Goal: Information Seeking & Learning: Check status

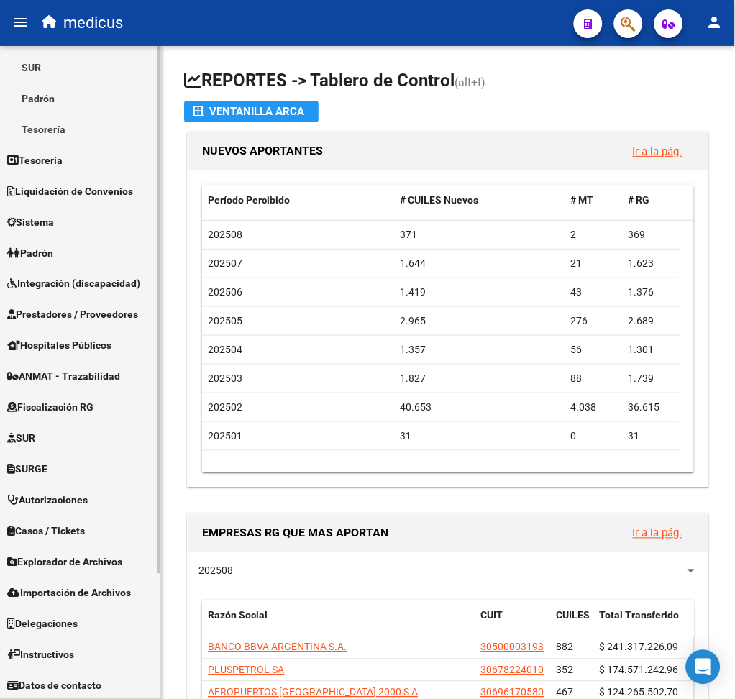
scroll to position [156, 0]
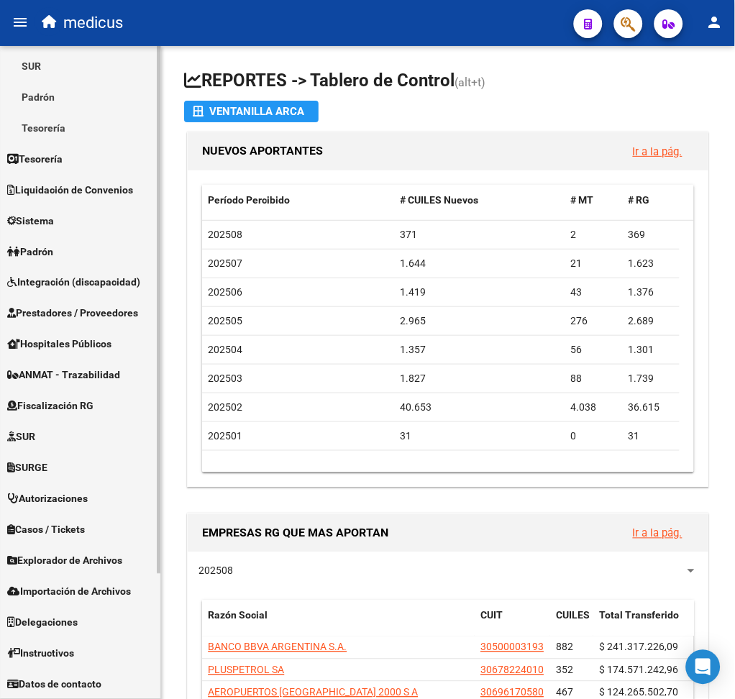
click at [101, 556] on span "Explorador de Archivos" at bounding box center [64, 561] width 115 height 16
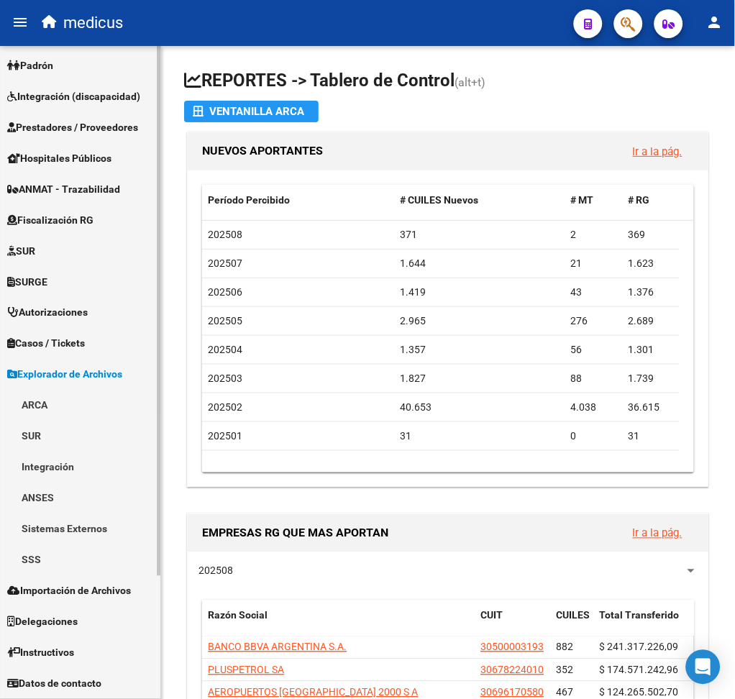
scroll to position [124, 0]
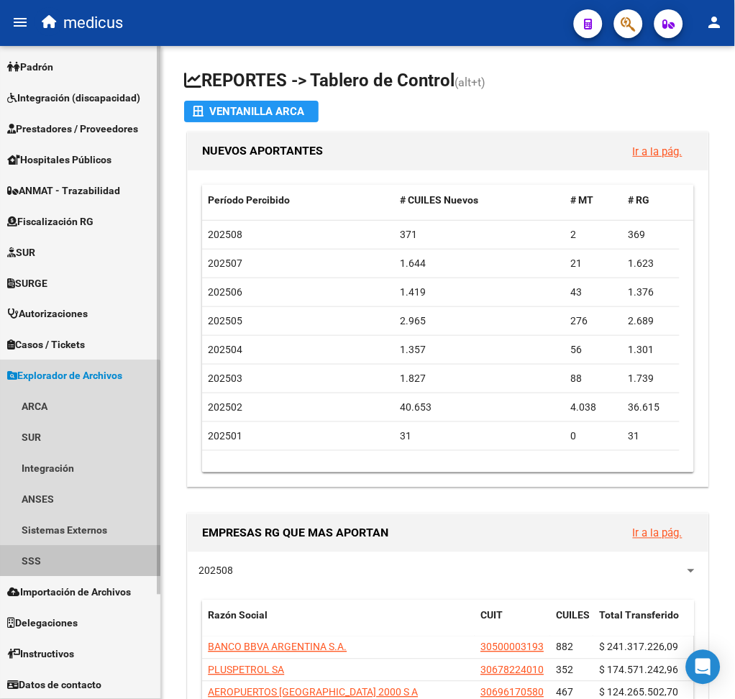
click at [66, 553] on link "SSS" at bounding box center [80, 561] width 160 height 31
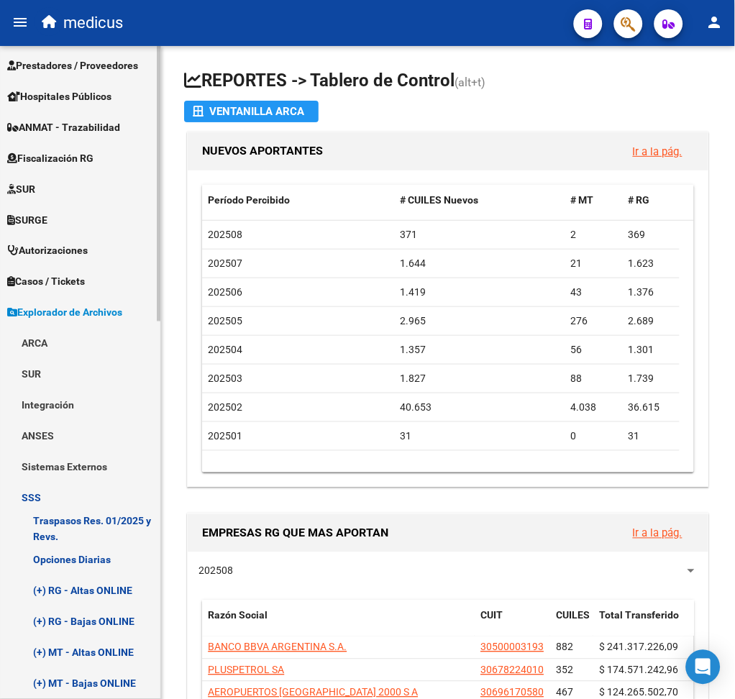
scroll to position [412, 0]
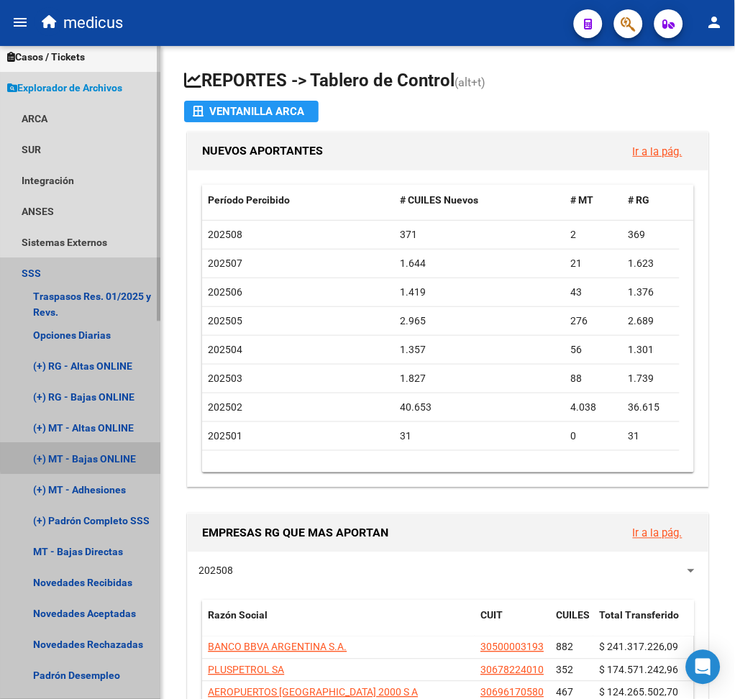
click at [114, 455] on link "(+) MT - Bajas ONLINE" at bounding box center [80, 459] width 160 height 31
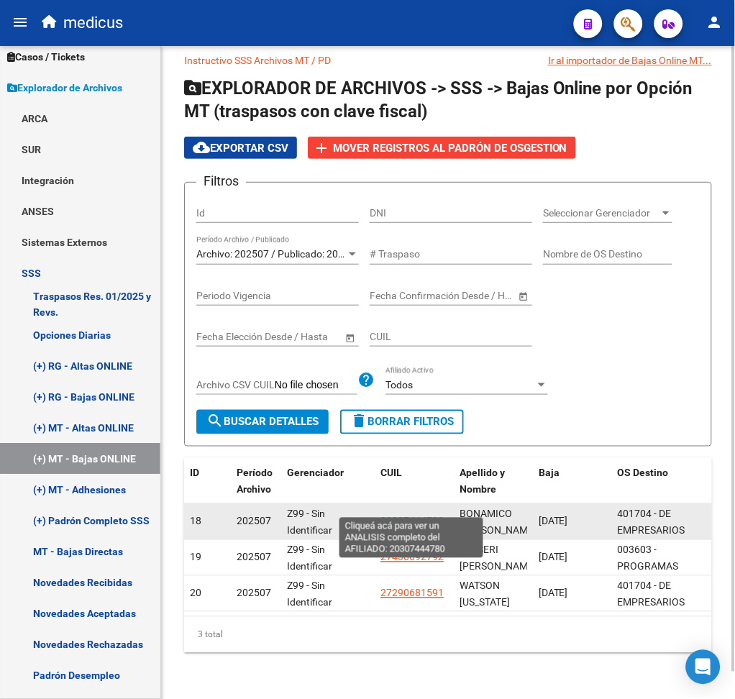
click at [419, 516] on span "20307444780" at bounding box center [412, 522] width 63 height 12
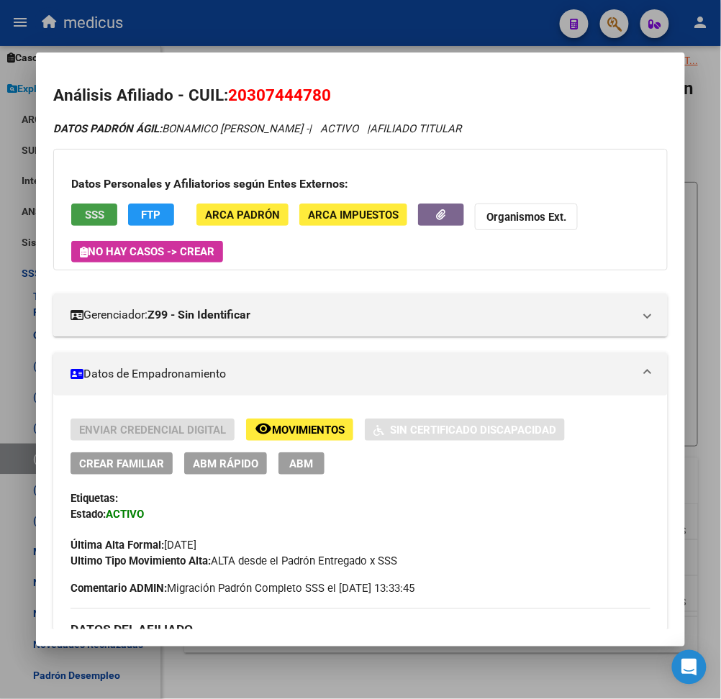
click at [85, 212] on span "SSS" at bounding box center [94, 215] width 19 height 13
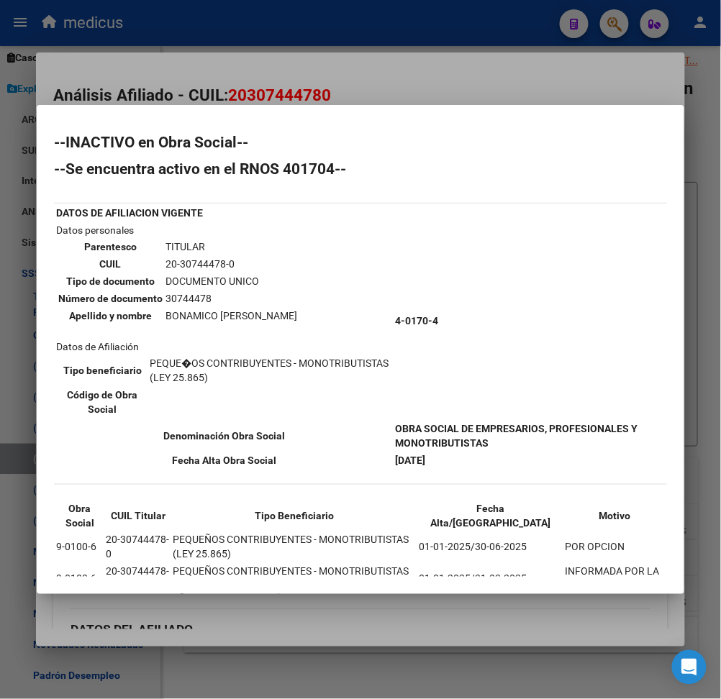
drag, startPoint x: 163, startPoint y: 260, endPoint x: 29, endPoint y: 255, distance: 133.9
click at [224, 258] on td "20-30744478-0" at bounding box center [231, 264] width 133 height 16
copy td "20-30744478-"
drag, startPoint x: 117, startPoint y: 265, endPoint x: 99, endPoint y: 250, distance: 24.0
click at [112, 258] on th "CUIL" at bounding box center [111, 264] width 106 height 16
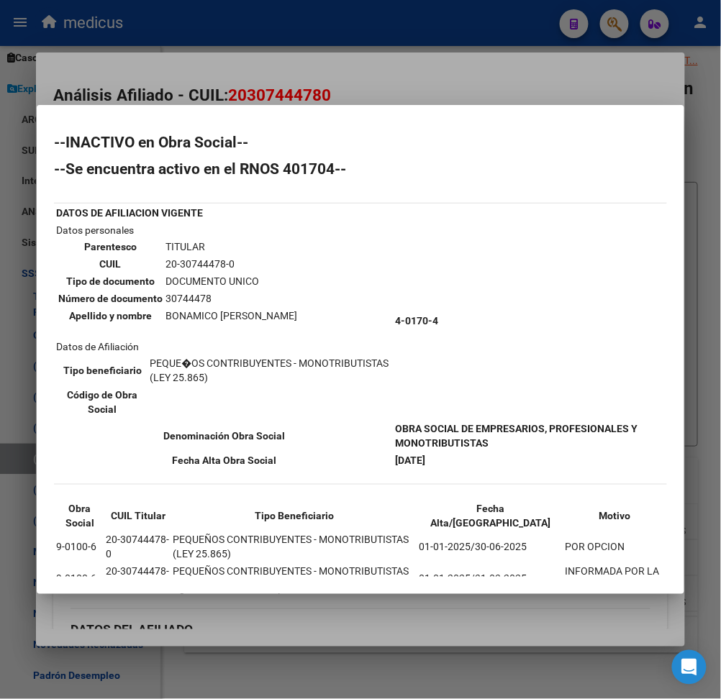
drag, startPoint x: 85, startPoint y: 242, endPoint x: 453, endPoint y: 460, distance: 427.4
click at [453, 460] on div "--INACTIVO en Obra Social-- --Se encuentra activo en el RNOS 401704-- DATOS DE …" at bounding box center [360, 396] width 613 height 522
copy tbody "Parentesco TITULAR CUIL 20-30744478-0 Tipo de documento DOCUMENTO UNICO Número …"
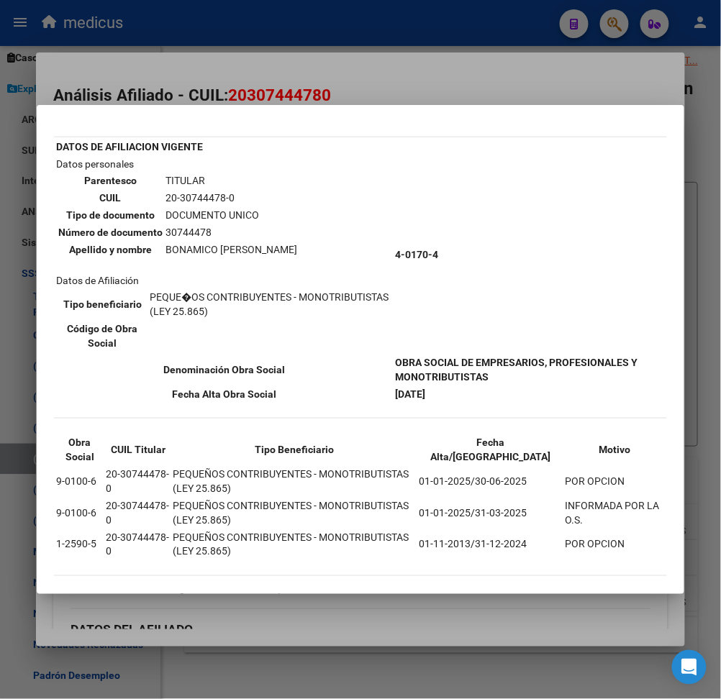
click at [342, 180] on td "Datos personales Parentesco TITULAR CUIL 20-30744478-0 Tipo de documento DOCUME…" at bounding box center [223, 254] width 337 height 197
drag, startPoint x: 185, startPoint y: 71, endPoint x: 182, endPoint y: 53, distance: 18.2
click at [185, 63] on div at bounding box center [360, 349] width 721 height 699
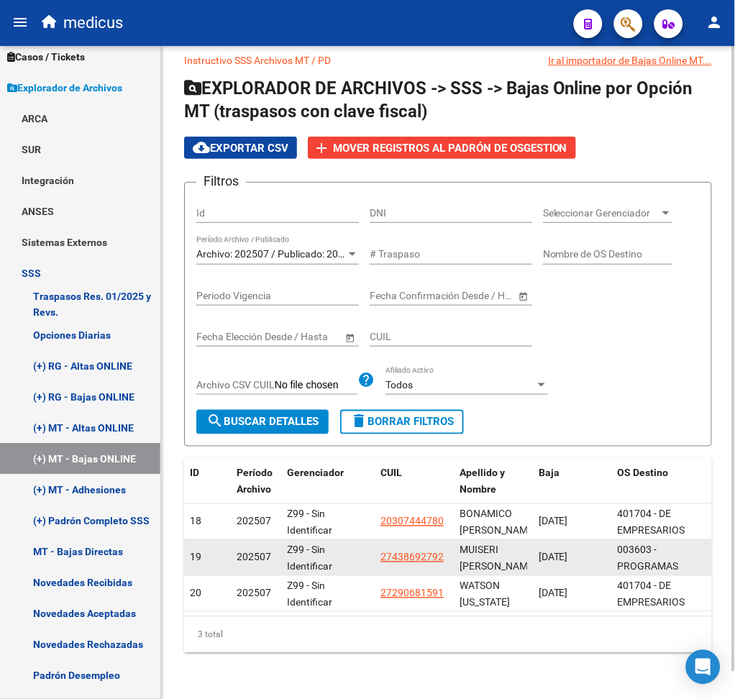
drag, startPoint x: 445, startPoint y: 544, endPoint x: 376, endPoint y: 546, distance: 69.1
click at [378, 547] on datatable-body-cell "27438692792" at bounding box center [414, 557] width 79 height 35
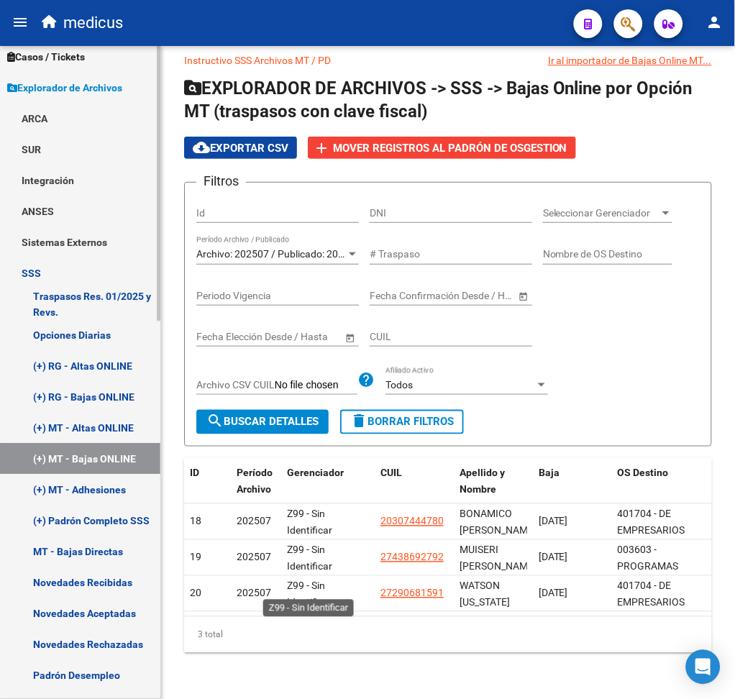
copy span "27438692792"
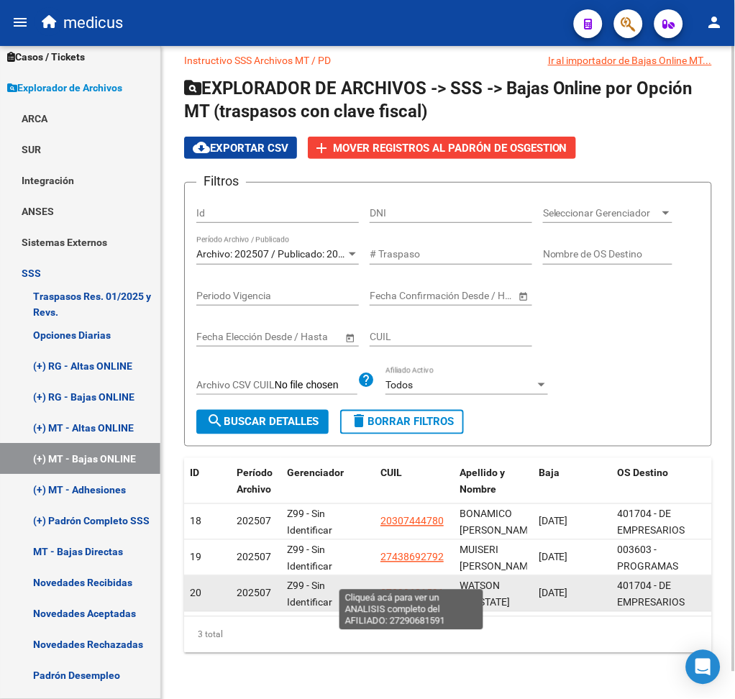
drag, startPoint x: 446, startPoint y: 584, endPoint x: 381, endPoint y: 578, distance: 65.1
click at [381, 586] on div "27290681591" at bounding box center [415, 594] width 68 height 17
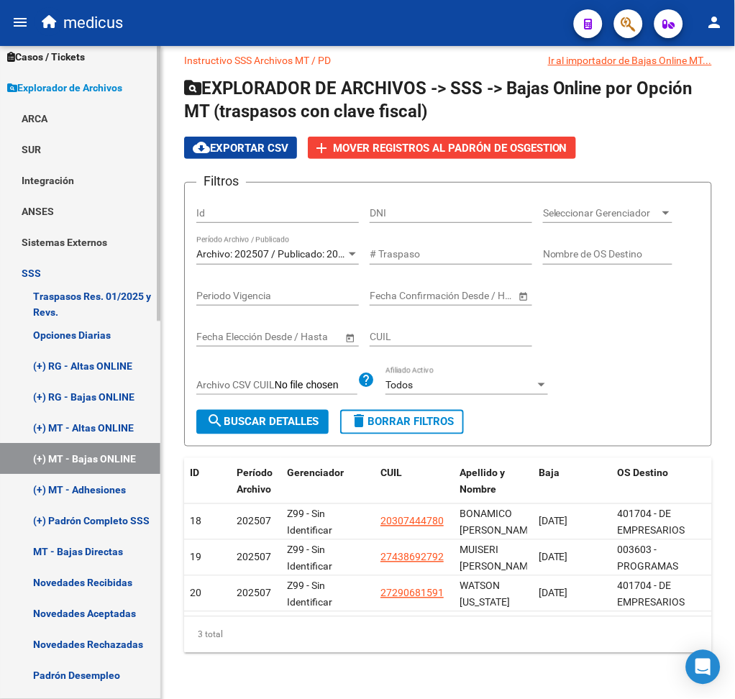
copy span "27290681591"
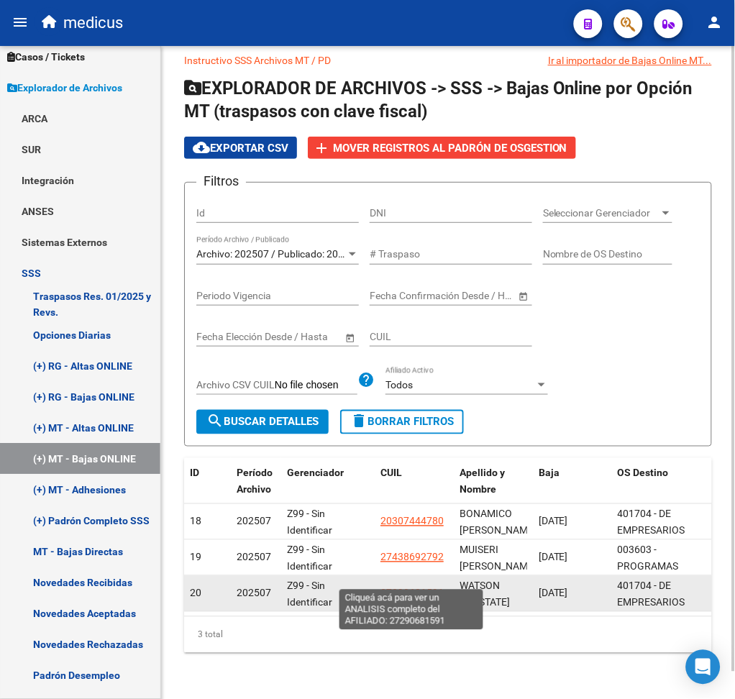
click at [414, 588] on span "27290681591" at bounding box center [412, 594] width 63 height 12
copy span "27290681591"
type textarea "27290681591"
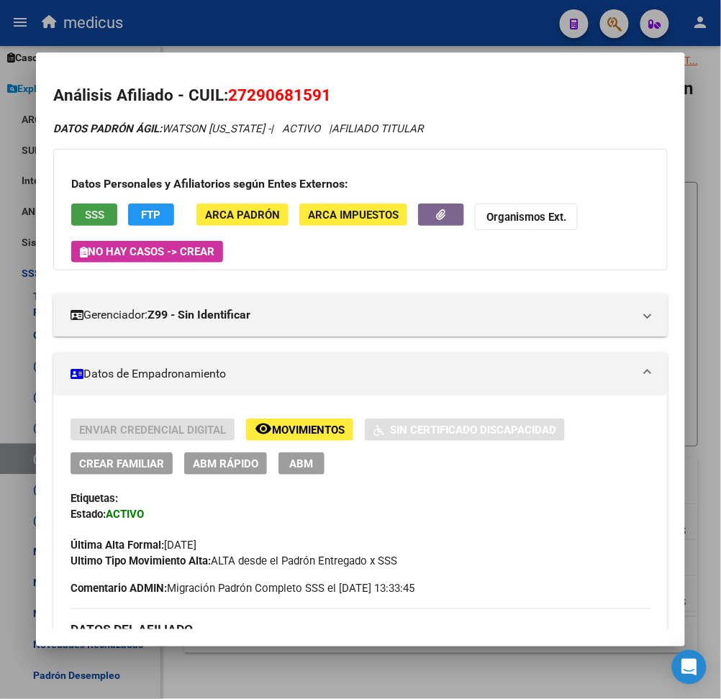
click at [85, 214] on span "SSS" at bounding box center [94, 215] width 19 height 13
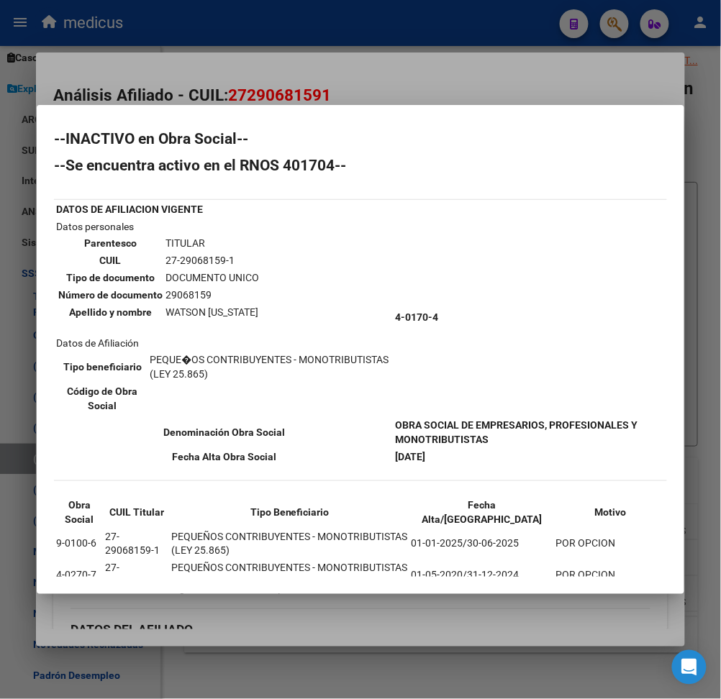
scroll to position [0, 0]
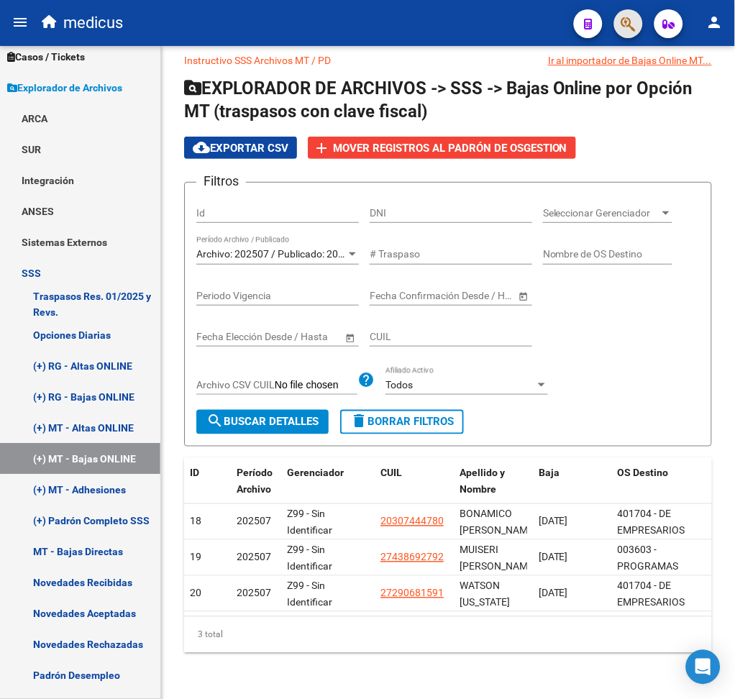
click at [617, 23] on button "button" at bounding box center [628, 23] width 29 height 29
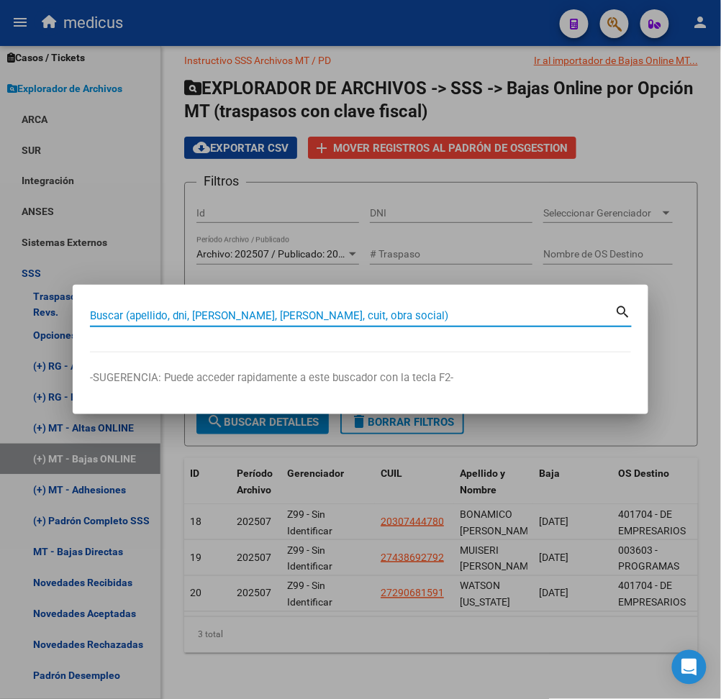
paste input "20-29978413-5"
drag, startPoint x: 107, startPoint y: 312, endPoint x: 107, endPoint y: 358, distance: 46.0
click at [108, 317] on input "20-29978413-5" at bounding box center [352, 315] width 525 height 13
type input "20299784135"
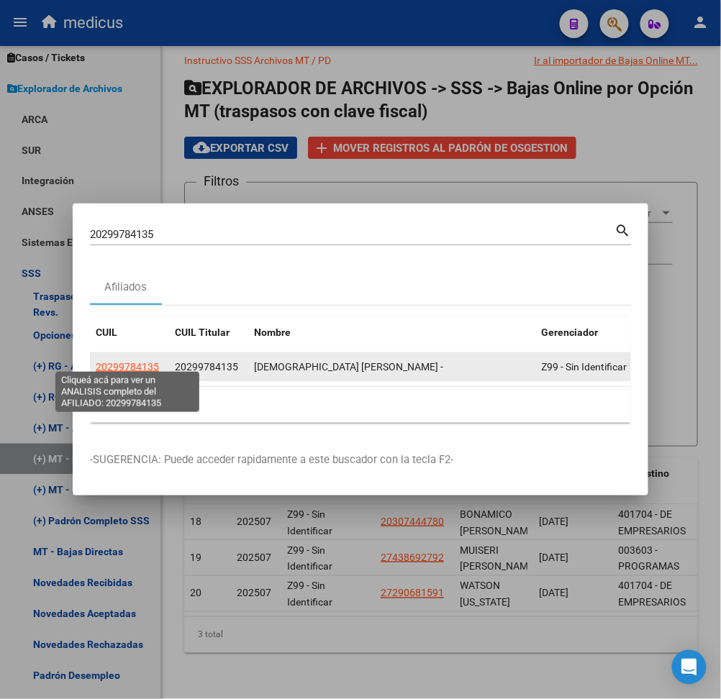
click at [142, 361] on span "20299784135" at bounding box center [127, 367] width 63 height 12
type textarea "20299784135"
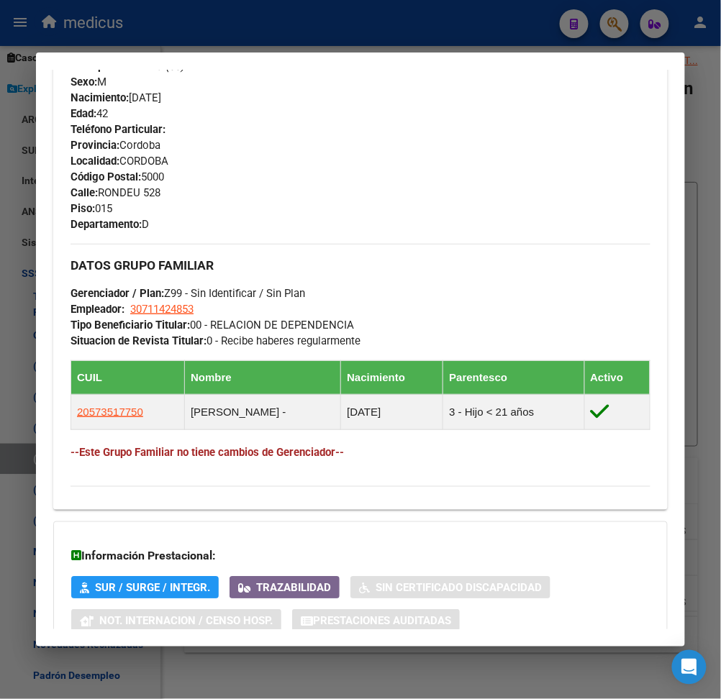
scroll to position [783, 0]
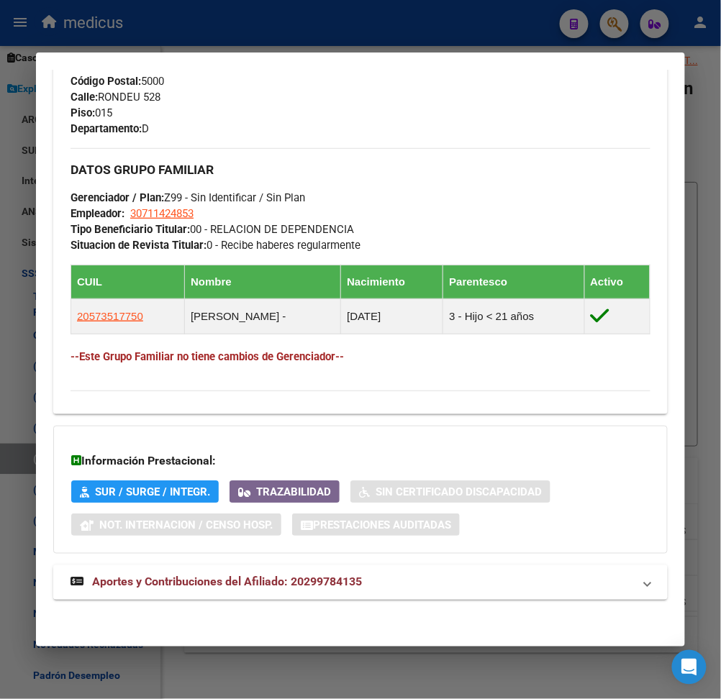
click at [194, 578] on span "Aportes y Contribuciones del Afiliado: 20299784135" at bounding box center [227, 583] width 270 height 14
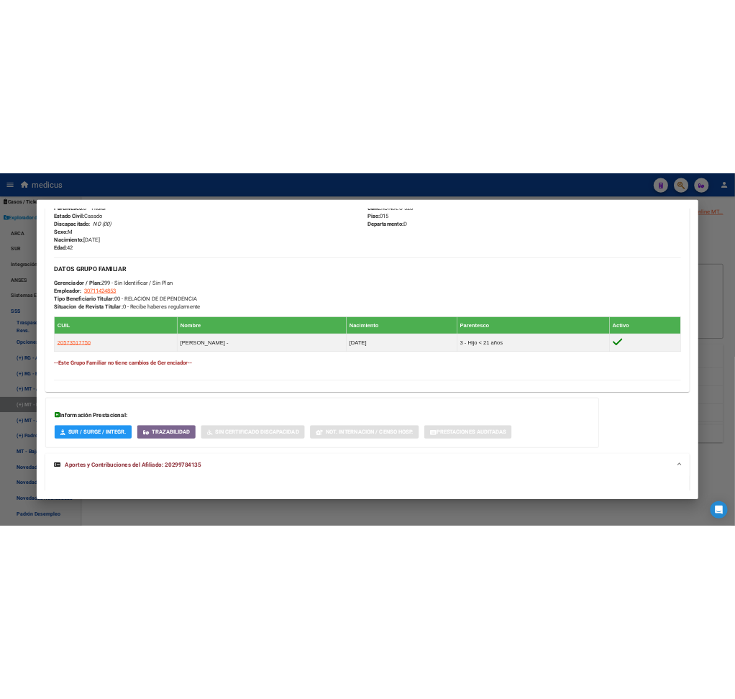
scroll to position [530, 0]
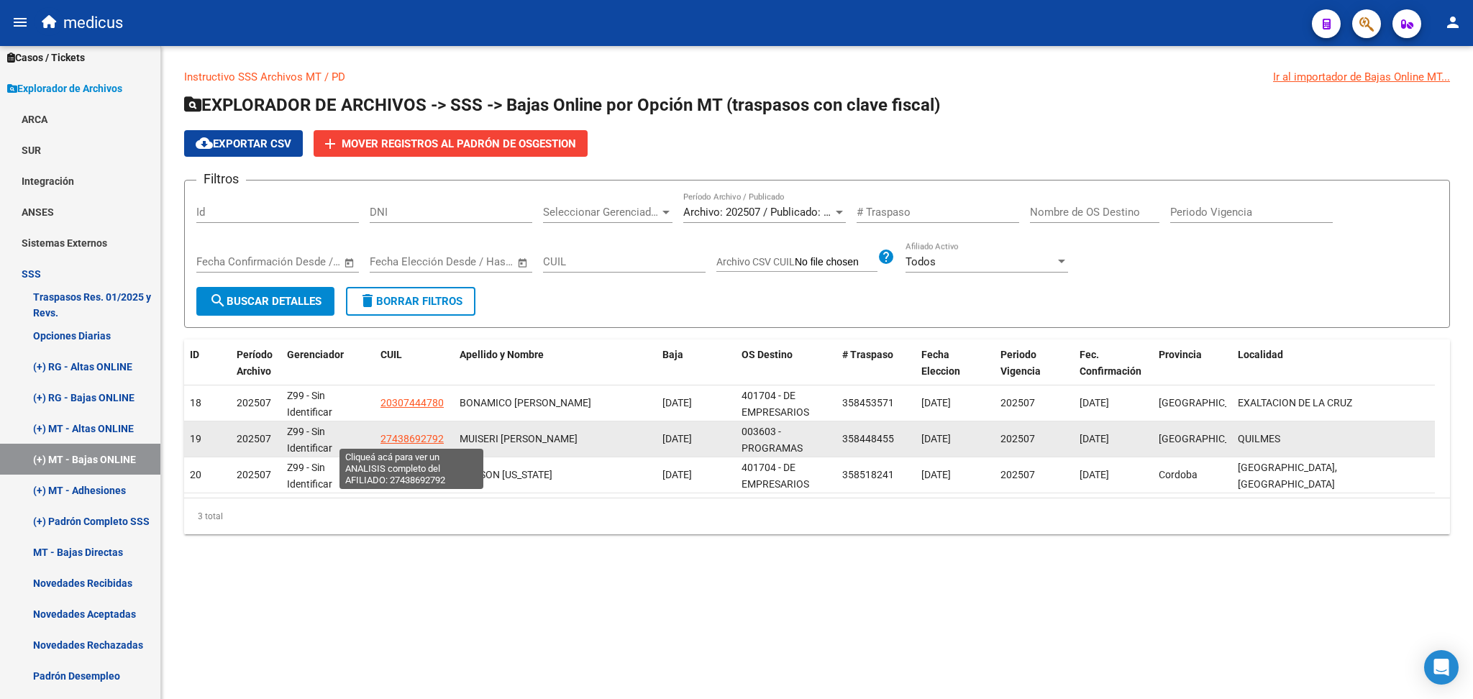
drag, startPoint x: 450, startPoint y: 440, endPoint x: 380, endPoint y: 440, distance: 69.8
click at [380, 440] on datatable-body-cell "27438692792" at bounding box center [414, 439] width 79 height 35
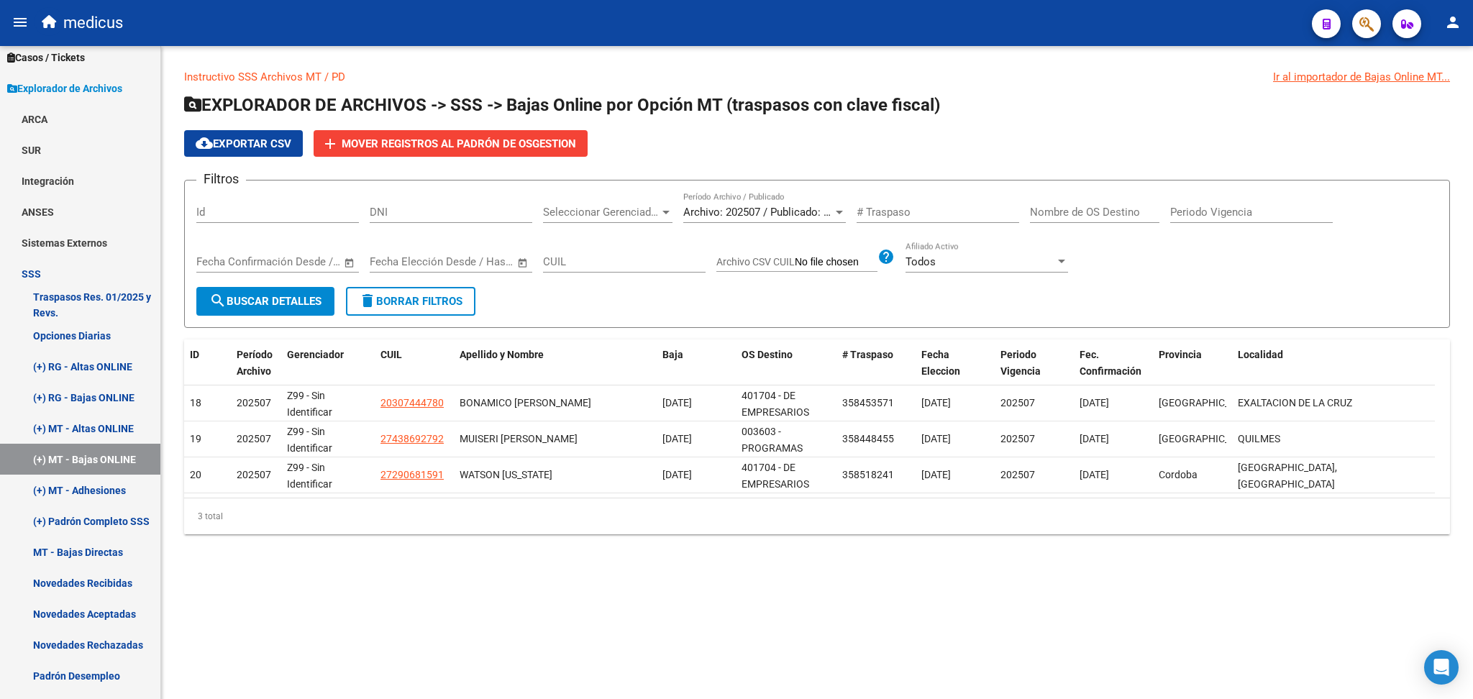
copy span "27438692792"
click at [735, 625] on mat-sidenav-content "Instructivo SSS Archivos MT / PD Ir al importador de Bajas Online MT... EXPLORA…" at bounding box center [817, 372] width 1312 height 653
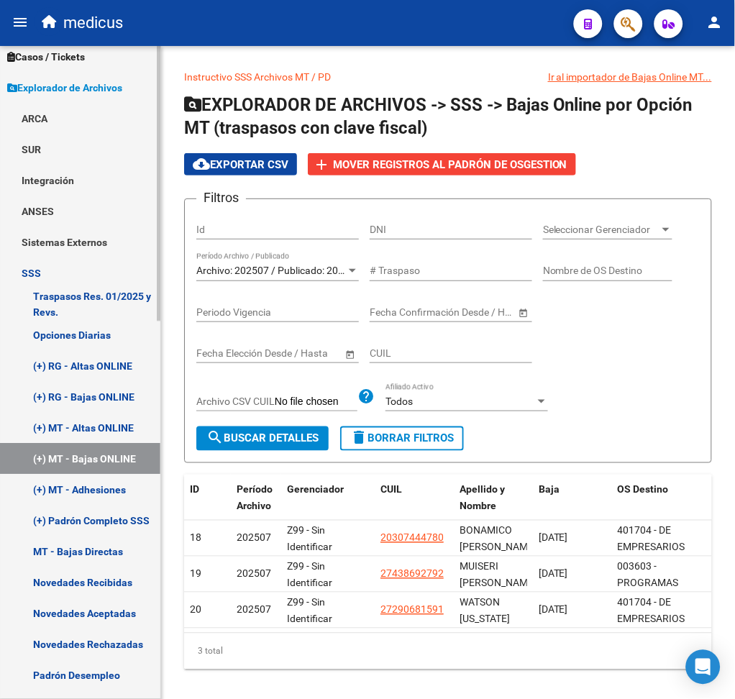
click at [99, 397] on link "(+) RG - Bajas ONLINE" at bounding box center [80, 397] width 160 height 31
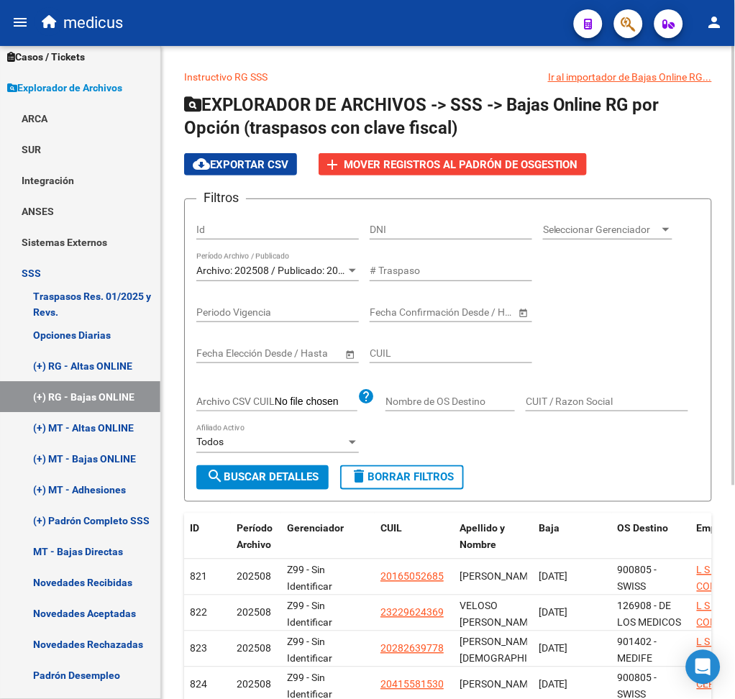
click at [374, 229] on input "DNI" at bounding box center [451, 230] width 163 height 12
paste input "32272819"
click at [297, 473] on span "search Buscar Detalles" at bounding box center [262, 477] width 112 height 13
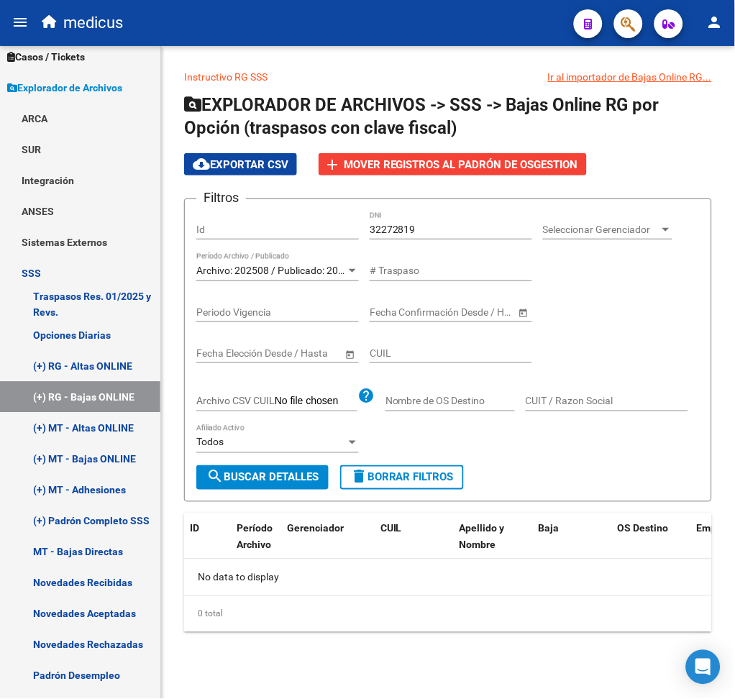
click at [353, 266] on div at bounding box center [352, 271] width 13 height 12
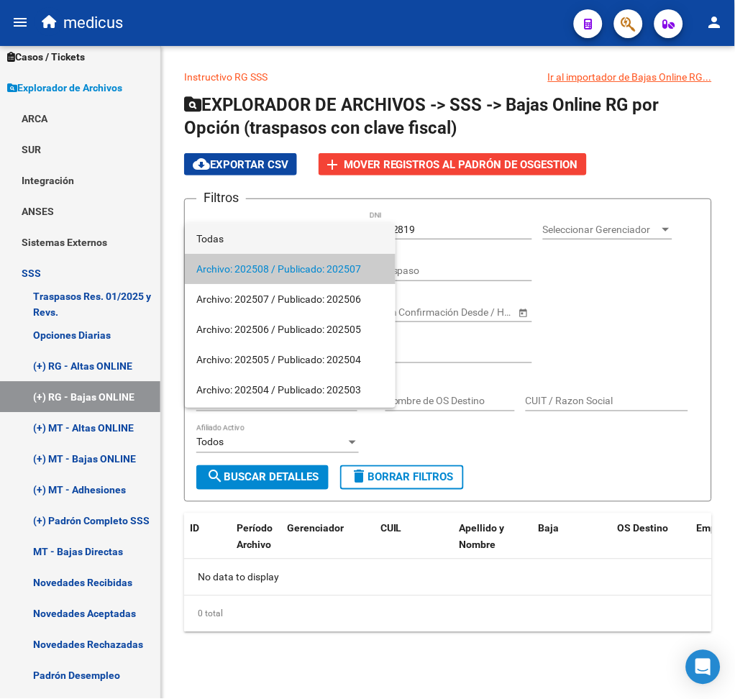
click at [217, 236] on span "Todas" at bounding box center [290, 239] width 188 height 30
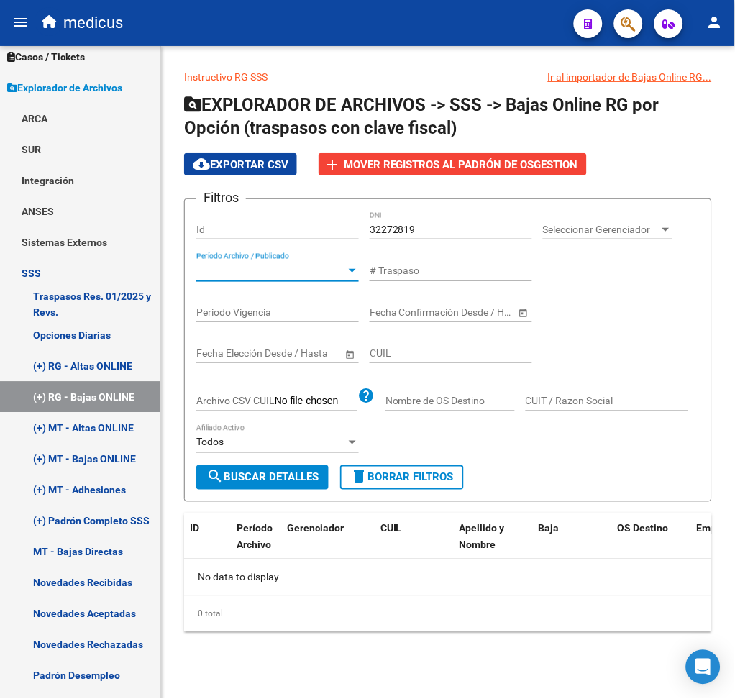
click at [250, 475] on span "search Buscar Detalles" at bounding box center [262, 477] width 112 height 13
click at [391, 230] on input "32272819" at bounding box center [451, 230] width 163 height 12
click at [390, 232] on input "32272819" at bounding box center [451, 230] width 163 height 12
click at [377, 217] on div "32272819 DNI" at bounding box center [451, 225] width 163 height 29
click at [375, 224] on input "32272819" at bounding box center [451, 230] width 163 height 12
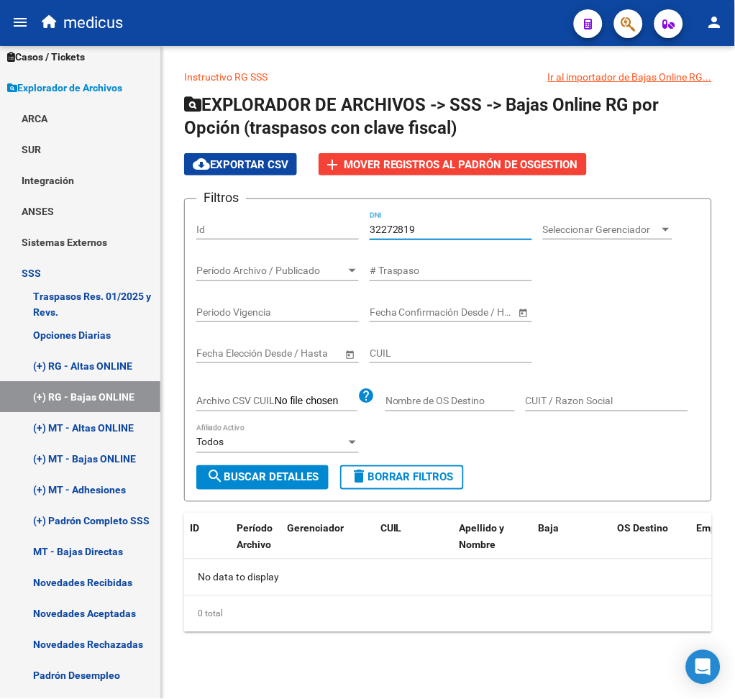
click at [375, 224] on input "32272819" at bounding box center [451, 230] width 163 height 12
paste input "9962706"
click at [244, 471] on span "search Buscar Detalles" at bounding box center [262, 477] width 112 height 13
click at [383, 226] on input "39962706" at bounding box center [451, 230] width 163 height 12
click at [401, 231] on input "39962706" at bounding box center [451, 230] width 163 height 12
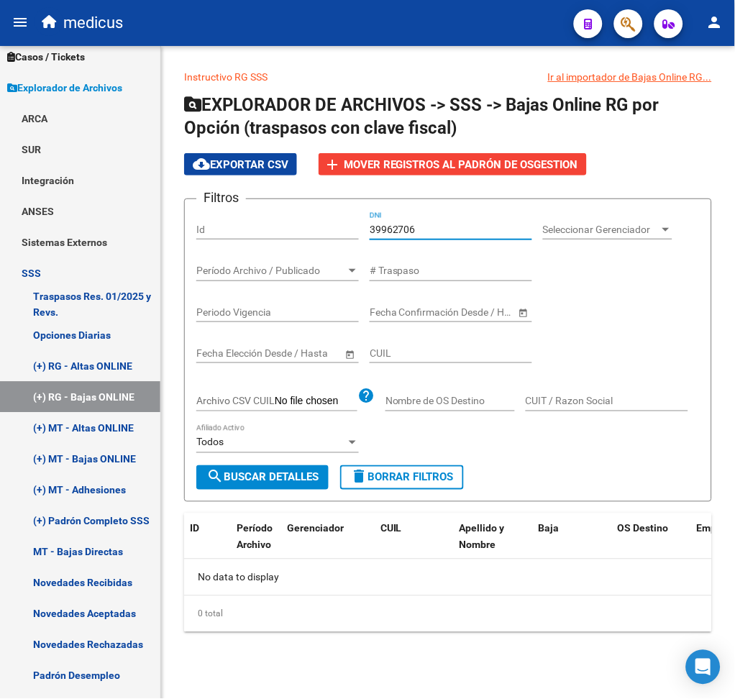
click at [401, 231] on input "39962706" at bounding box center [451, 230] width 163 height 12
paste input "27778425"
click at [265, 473] on span "search Buscar Detalles" at bounding box center [262, 477] width 112 height 13
click at [386, 231] on input "27778425" at bounding box center [451, 230] width 163 height 12
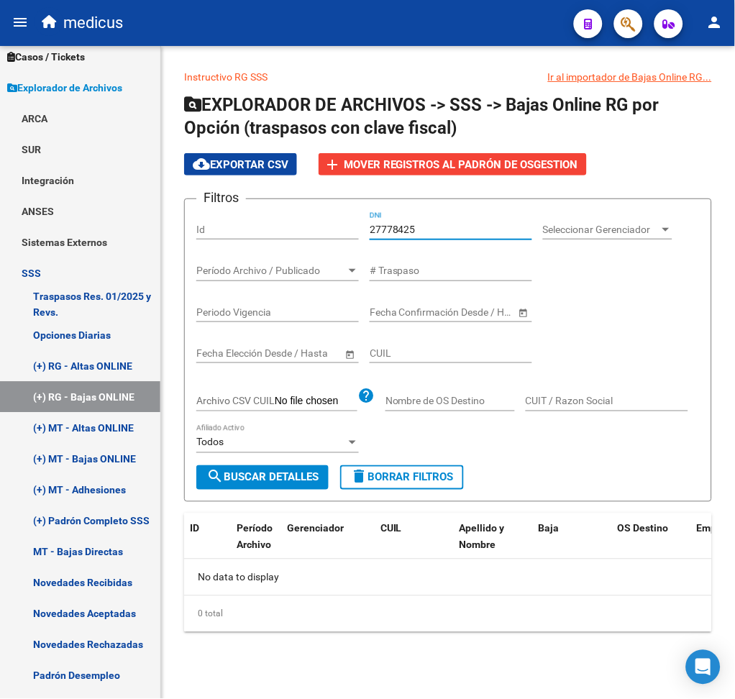
paste input "1414553"
click at [275, 476] on span "search Buscar Detalles" at bounding box center [262, 477] width 112 height 13
click at [394, 226] on input "14145535" at bounding box center [451, 230] width 163 height 12
paste input "35512524"
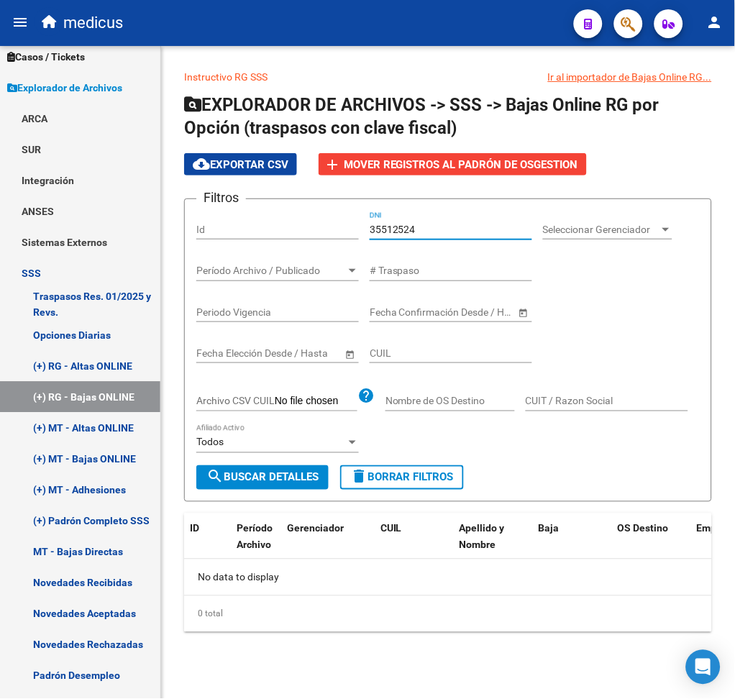
type input "35512524"
click at [250, 476] on span "search Buscar Detalles" at bounding box center [262, 477] width 112 height 13
